Goal: Obtain resource: Obtain resource

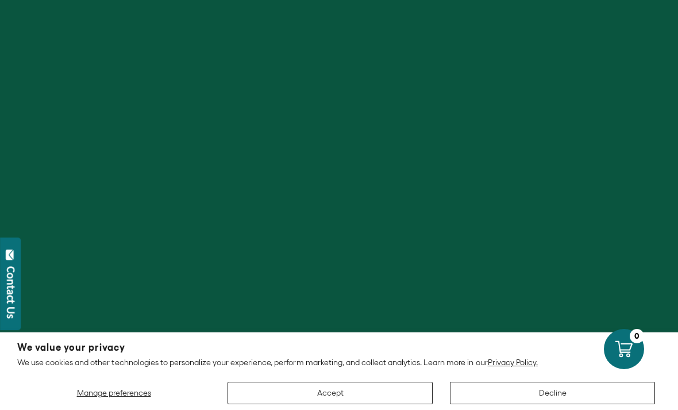
click at [377, 387] on button "Accept" at bounding box center [329, 392] width 205 height 22
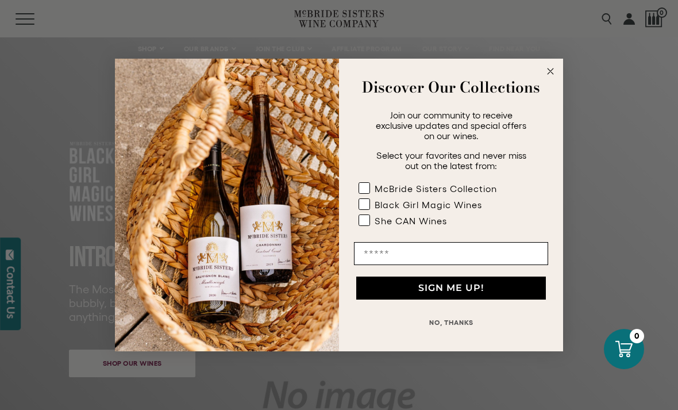
click at [550, 67] on circle "Close dialog" at bounding box center [550, 71] width 13 height 13
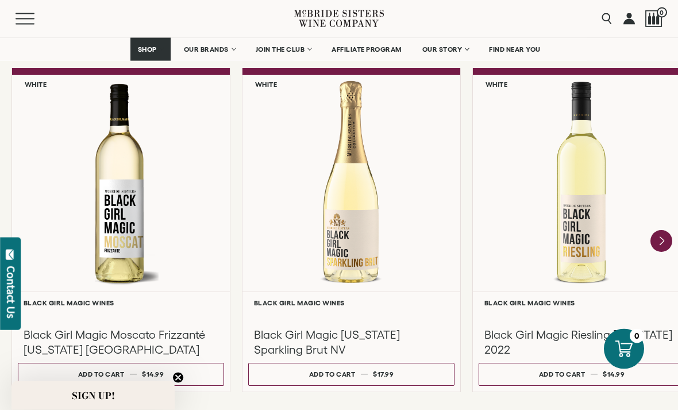
scroll to position [1003, 0]
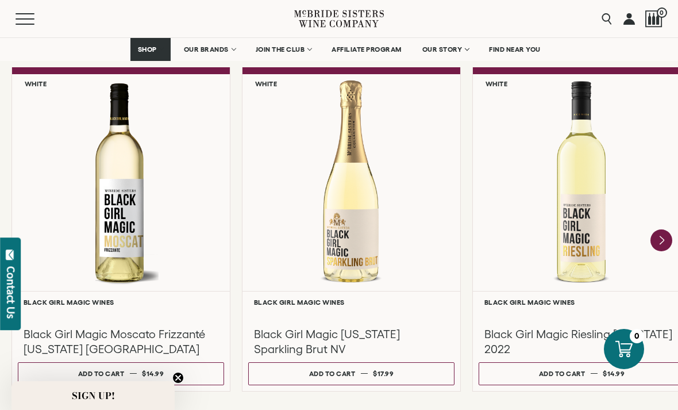
click at [591, 326] on h3 "Black Girl Magic Riesling [US_STATE] 2022" at bounding box center [581, 341] width 195 height 30
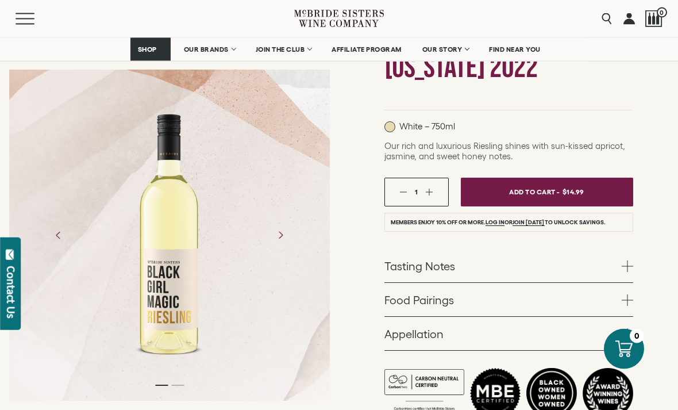
scroll to position [141, 0]
click at [622, 260] on span at bounding box center [627, 265] width 11 height 11
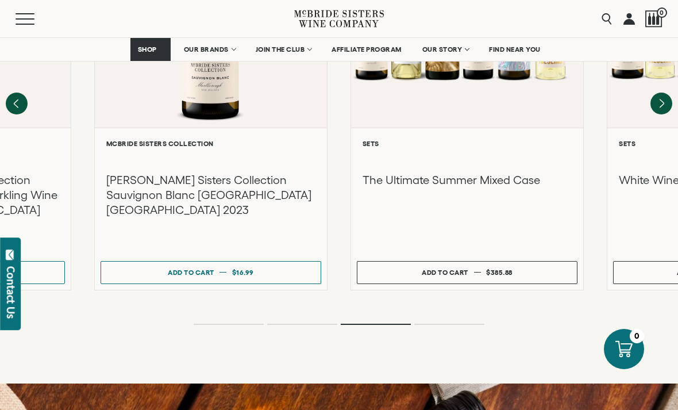
scroll to position [1283, 0]
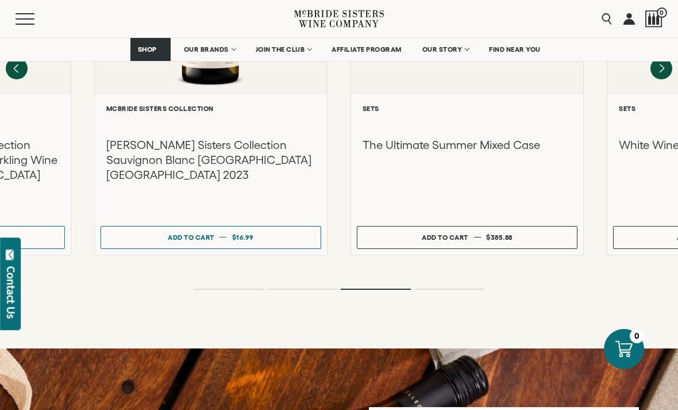
click at [37, 16] on button "Menu" at bounding box center [36, 18] width 41 height 11
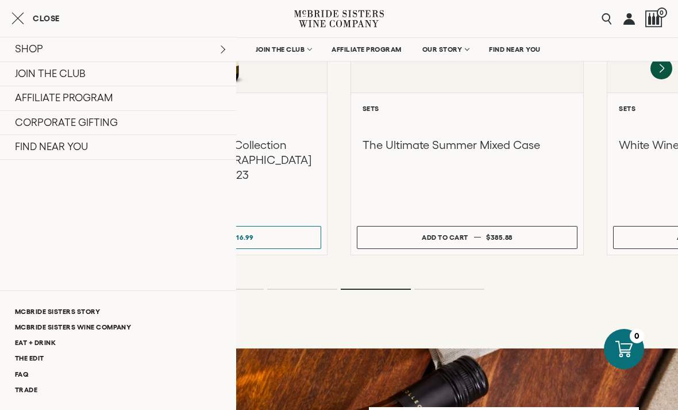
click at [30, 382] on link "Trade" at bounding box center [118, 389] width 236 height 16
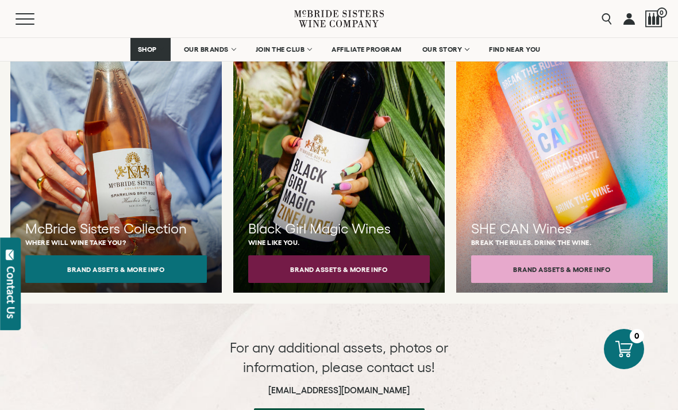
scroll to position [1051, 0]
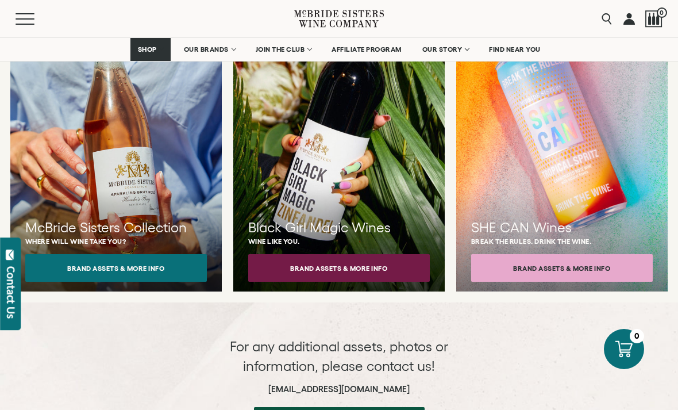
click at [336, 254] on button "Brand Assets & More Info" at bounding box center [339, 268] width 182 height 28
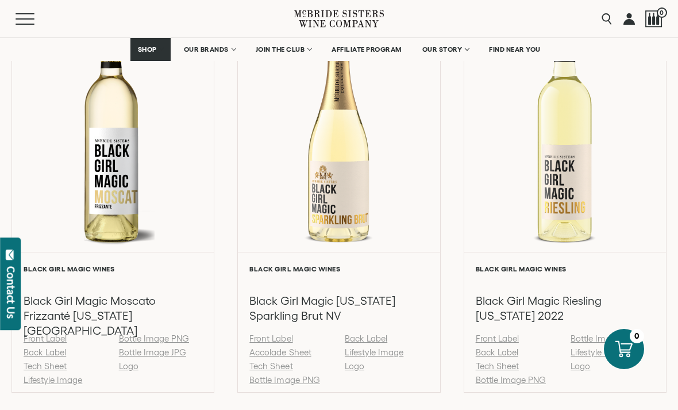
scroll to position [890, 0]
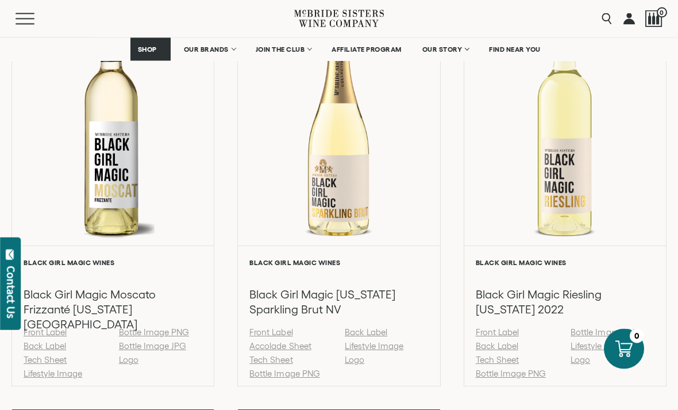
click at [281, 351] on link "Accolade Sheet" at bounding box center [279, 346] width 61 height 10
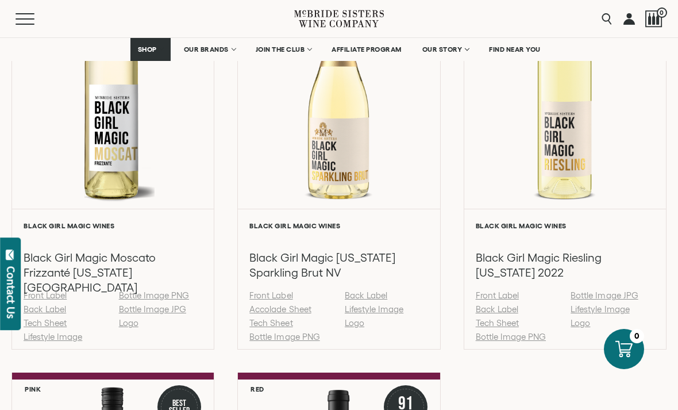
click at [273, 327] on link "Tech Sheet" at bounding box center [270, 323] width 43 height 10
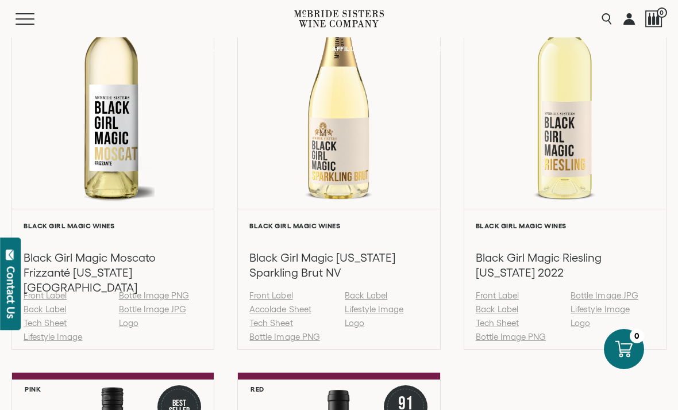
scroll to position [927, 0]
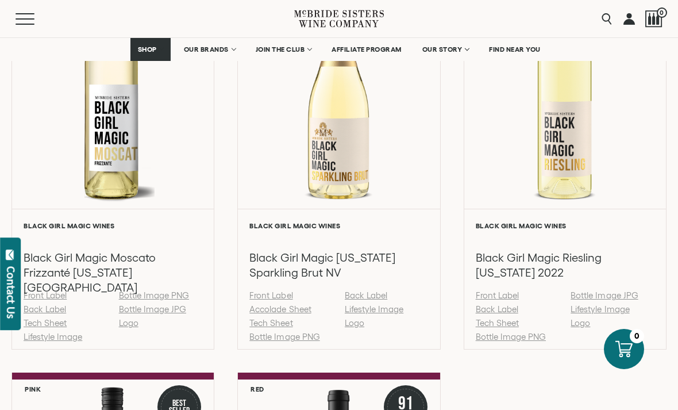
click at [503, 321] on link "Tech Sheet" at bounding box center [497, 323] width 43 height 10
